Goal: Information Seeking & Learning: Learn about a topic

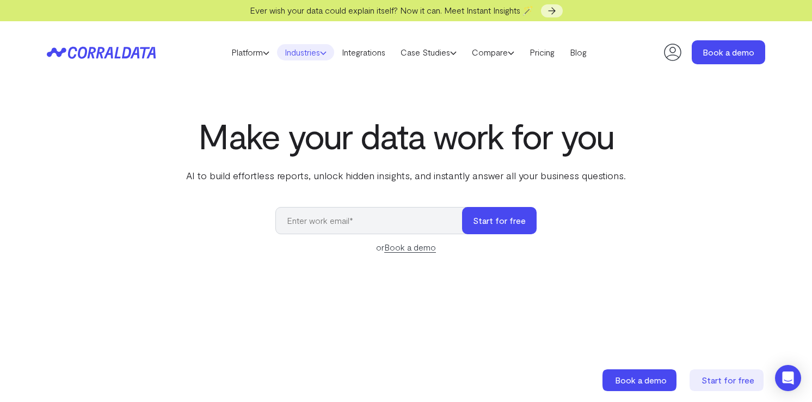
click at [286, 54] on link "Industries" at bounding box center [305, 52] width 57 height 16
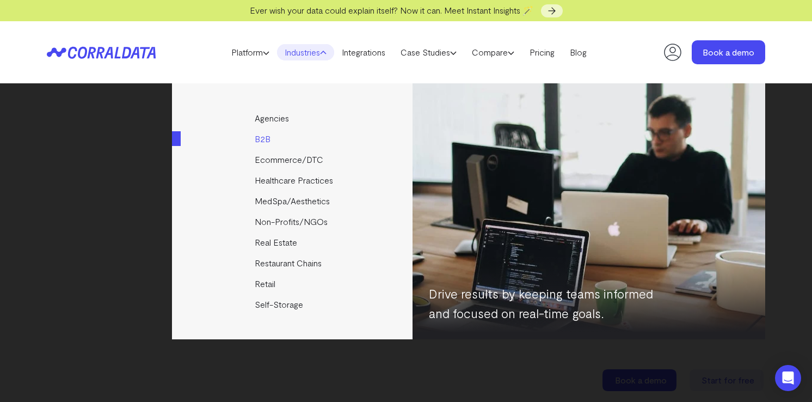
click at [261, 139] on link "B2B" at bounding box center [293, 138] width 242 height 21
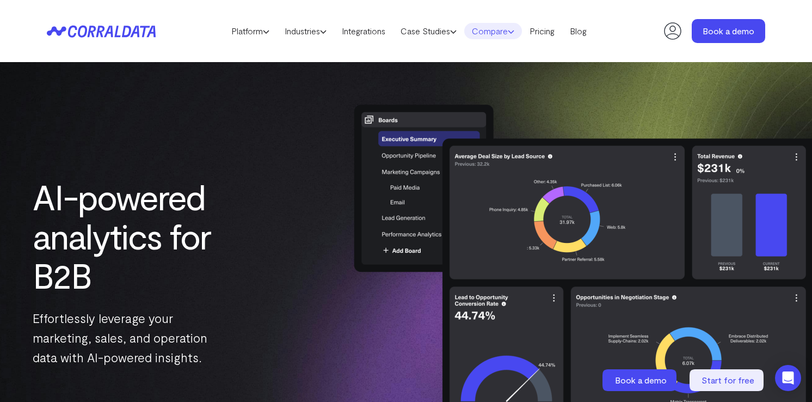
click at [505, 23] on link "Compare" at bounding box center [493, 31] width 58 height 16
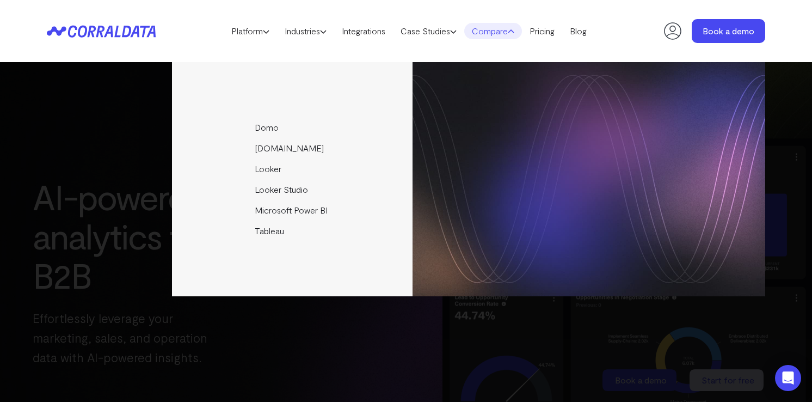
click at [480, 48] on header "Platform AI Reporting Use AI to effortlessly answer any business questions from…" at bounding box center [406, 31] width 719 height 62
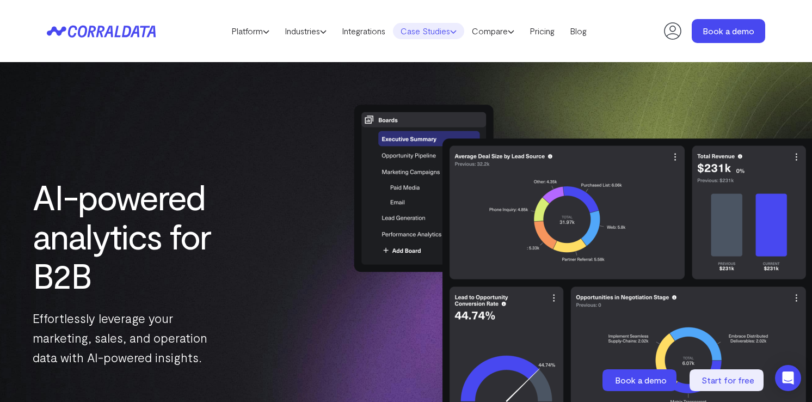
click at [422, 29] on link "Case Studies" at bounding box center [428, 31] width 71 height 16
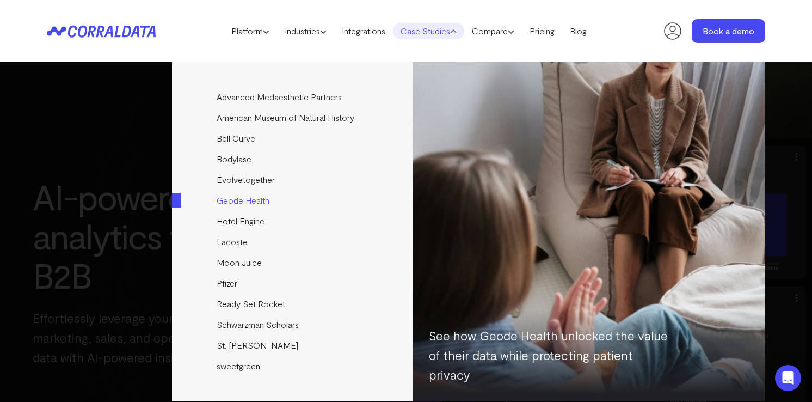
click at [262, 197] on link "Geode Health" at bounding box center [293, 200] width 242 height 21
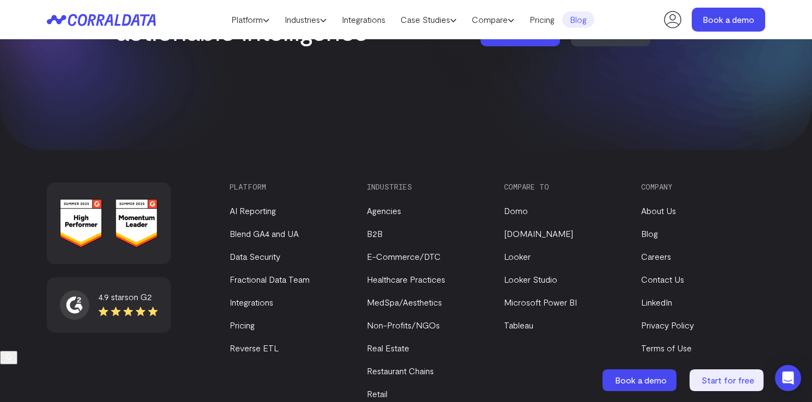
scroll to position [2427, 0]
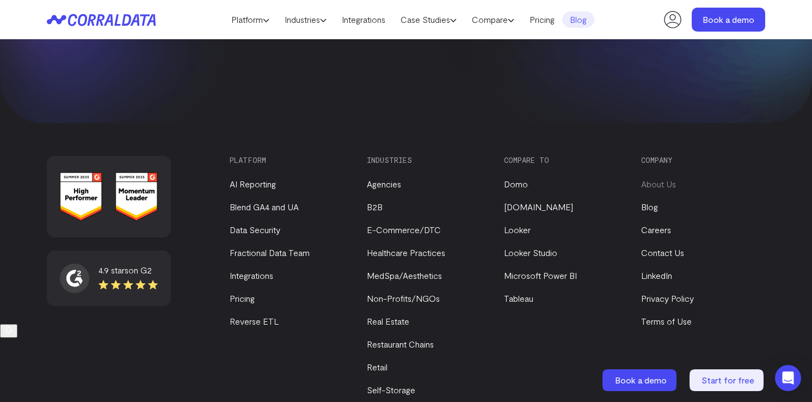
click at [660, 179] on link "About Us" at bounding box center [658, 184] width 35 height 10
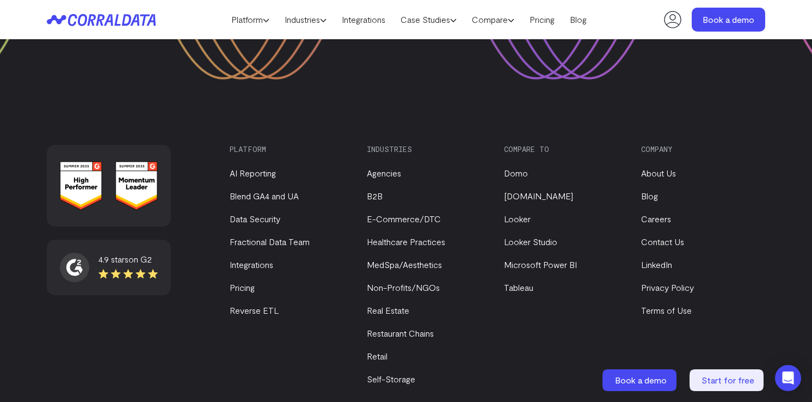
scroll to position [1549, 0]
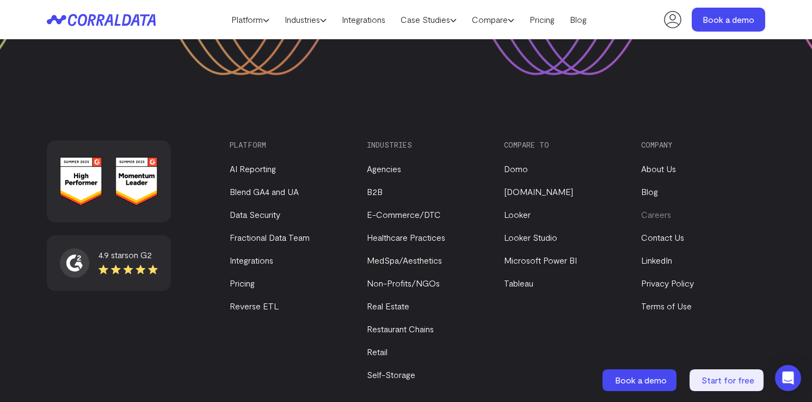
click at [666, 209] on link "Careers" at bounding box center [656, 214] width 30 height 10
